Goal: Find specific page/section: Find specific page/section

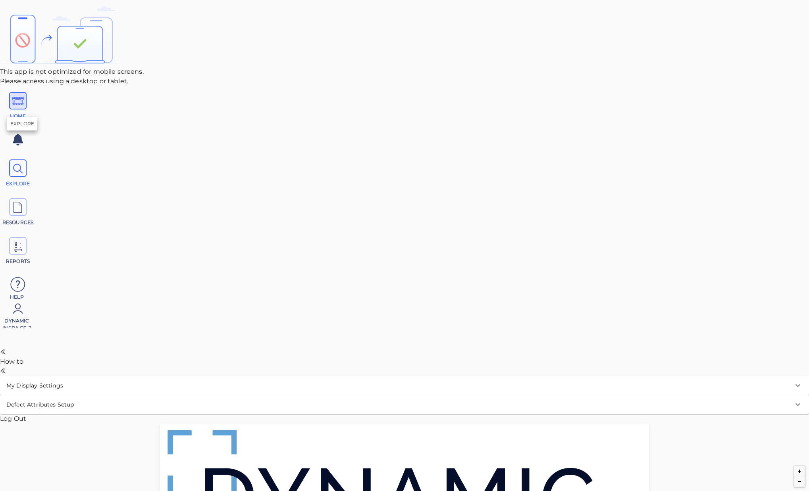
click at [24, 160] on icon at bounding box center [18, 169] width 12 height 18
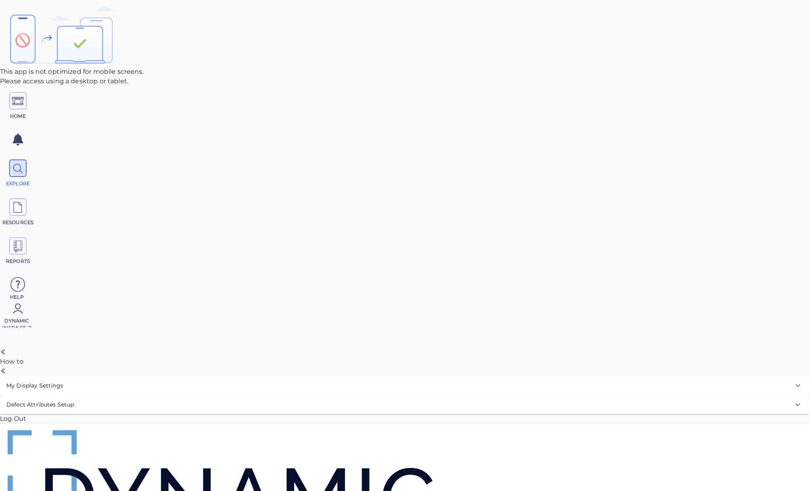
click at [252, 198] on icon "checkbox" at bounding box center [252, 194] width 10 height 10
click at [250, 287] on span "Filter" at bounding box center [243, 284] width 13 height 6
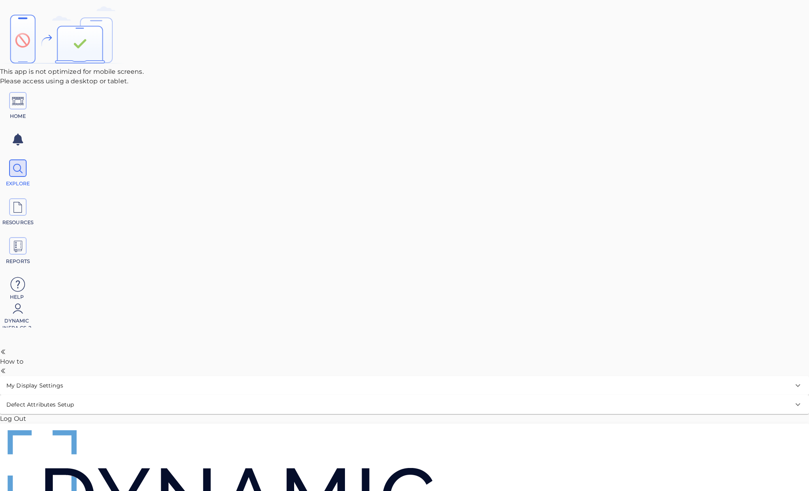
scroll to position [0, 0]
click at [1, 102] on div "HOME EXPLORE RESOURCES REPORTS Help Dynamic Infra CS-2" at bounding box center [404, 217] width 809 height 262
click at [18, 160] on icon at bounding box center [18, 169] width 12 height 18
